Goal: Transaction & Acquisition: Purchase product/service

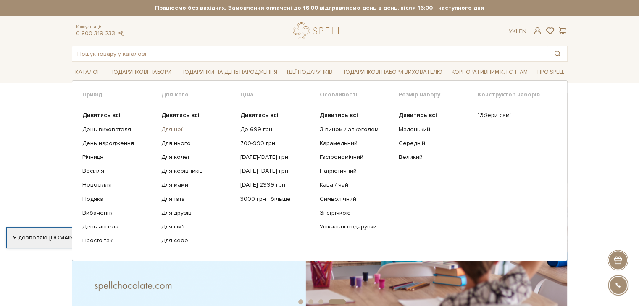
click at [173, 130] on link "Для неї" at bounding box center [197, 130] width 73 height 8
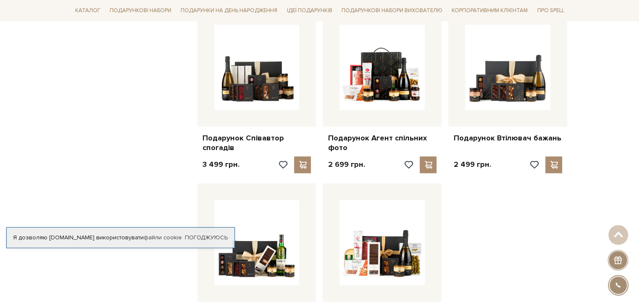
scroll to position [966, 0]
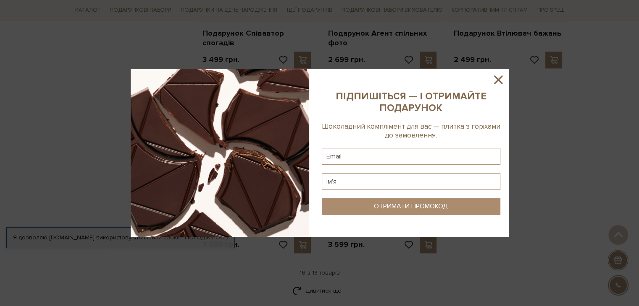
click at [497, 75] on icon at bounding box center [498, 80] width 14 height 14
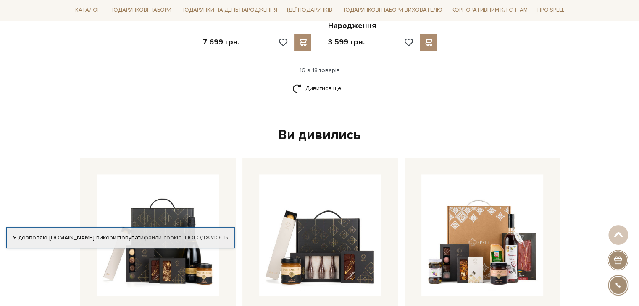
scroll to position [1175, 0]
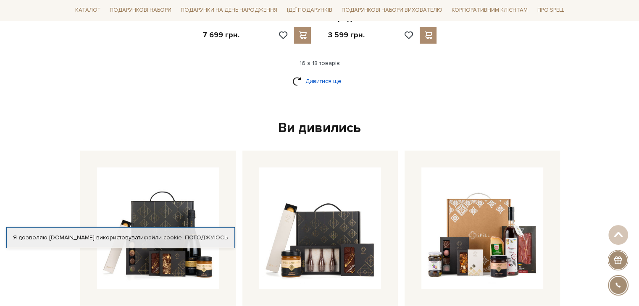
click at [319, 74] on link "Дивитися ще" at bounding box center [319, 81] width 55 height 15
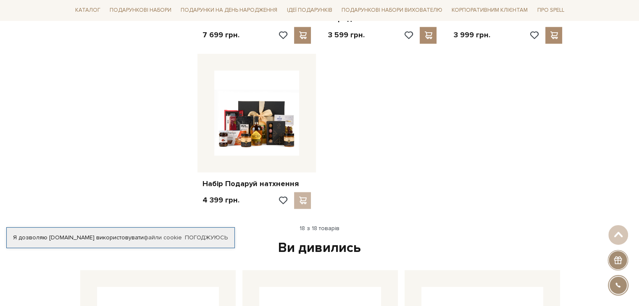
scroll to position [1008, 0]
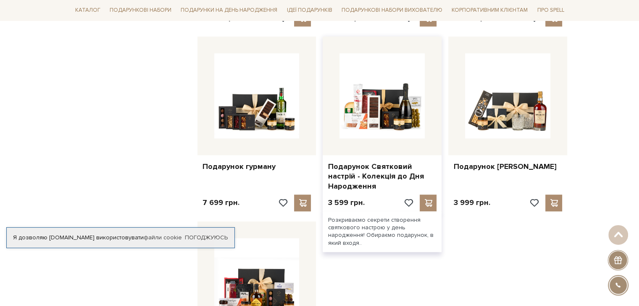
click at [375, 131] on div at bounding box center [381, 96] width 119 height 119
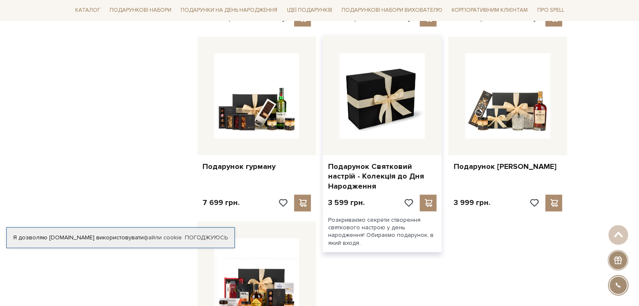
click at [395, 73] on img at bounding box center [381, 95] width 85 height 85
